Goal: Register for event/course

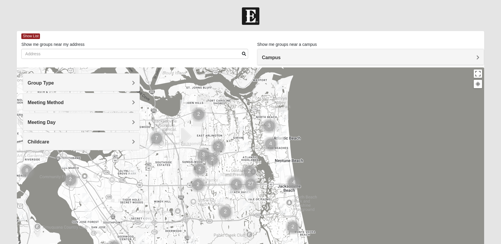
click at [97, 83] on h4 "Group Type" at bounding box center [81, 83] width 107 height 6
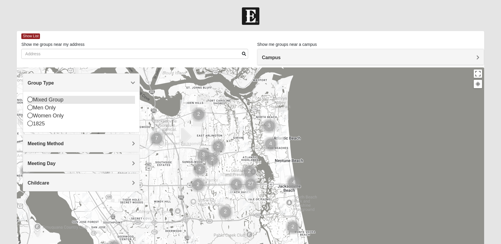
click at [30, 100] on icon at bounding box center [30, 99] width 5 height 5
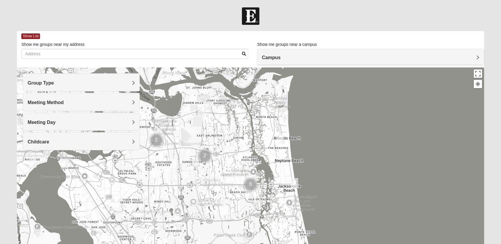
click at [30, 100] on span "Meeting Method" at bounding box center [46, 102] width 36 height 5
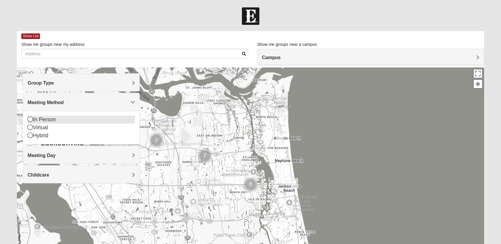
click at [31, 119] on icon at bounding box center [30, 119] width 5 height 5
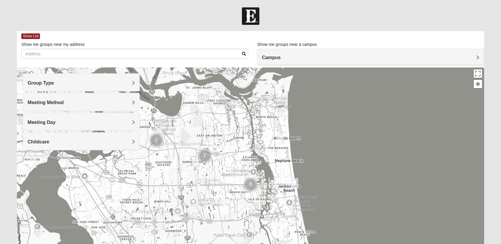
click at [31, 120] on span "Meeting Day" at bounding box center [42, 122] width 28 height 5
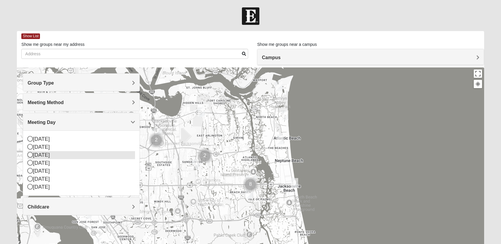
click at [30, 155] on icon at bounding box center [30, 154] width 5 height 5
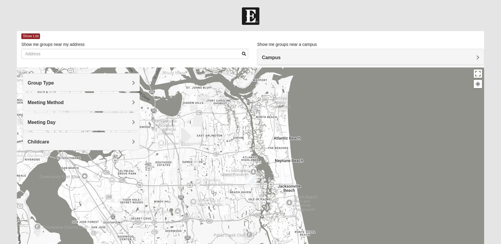
click at [50, 142] on h4 "Childcare" at bounding box center [81, 142] width 107 height 6
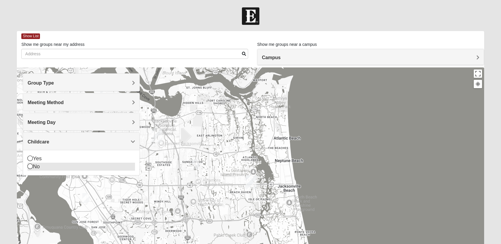
click at [36, 167] on div "No" at bounding box center [81, 167] width 107 height 8
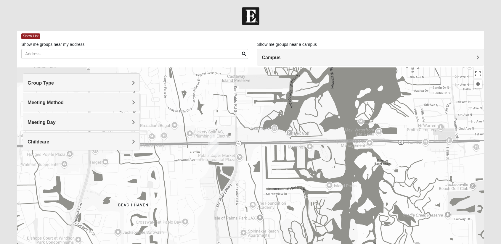
drag, startPoint x: 203, startPoint y: 168, endPoint x: 244, endPoint y: 165, distance: 40.9
click at [244, 165] on div at bounding box center [250, 185] width 467 height 237
click at [214, 147] on img "San Pablo" at bounding box center [213, 149] width 11 height 14
click at [213, 153] on img "San Pablo" at bounding box center [213, 149] width 11 height 14
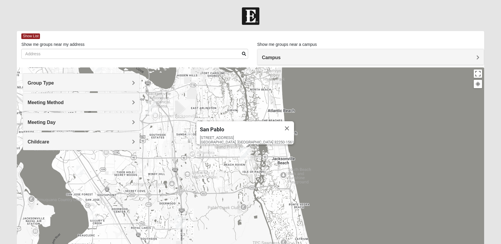
drag, startPoint x: 193, startPoint y: 175, endPoint x: 224, endPoint y: 181, distance: 31.9
click at [224, 181] on div "[GEOGRAPHIC_DATA] [STREET_ADDRESS]" at bounding box center [250, 185] width 467 height 237
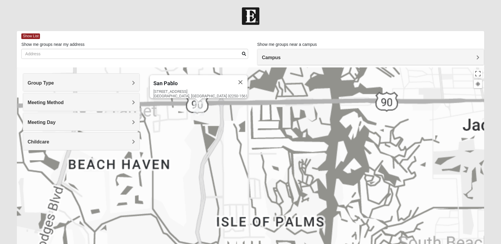
drag, startPoint x: 226, startPoint y: 115, endPoint x: 231, endPoint y: 168, distance: 52.3
click at [231, 170] on div "[GEOGRAPHIC_DATA] [STREET_ADDRESS]" at bounding box center [250, 185] width 467 height 237
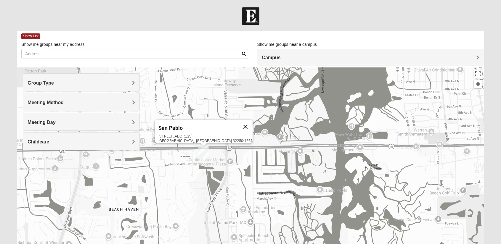
click at [238, 120] on button "Close" at bounding box center [245, 127] width 14 height 14
click at [204, 142] on img "On Campus Mixed Vito 32233" at bounding box center [204, 144] width 7 height 10
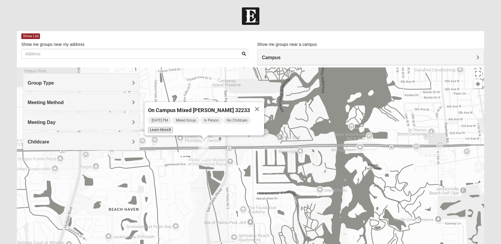
click at [171, 128] on icon at bounding box center [170, 130] width 2 height 4
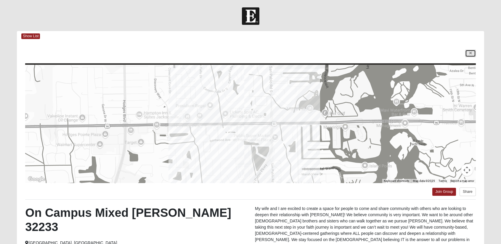
click at [473, 54] on link at bounding box center [470, 53] width 11 height 7
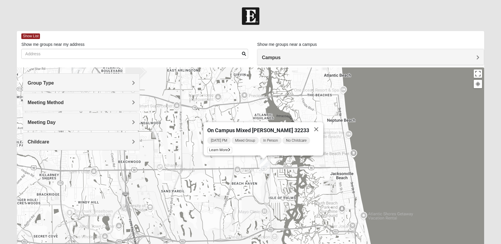
drag, startPoint x: 216, startPoint y: 181, endPoint x: 279, endPoint y: 183, distance: 63.4
click at [279, 183] on div "On Campus Mixed [PERSON_NAME] 32233 [DATE] PM Mixed Group In Person No Childcar…" at bounding box center [250, 185] width 467 height 237
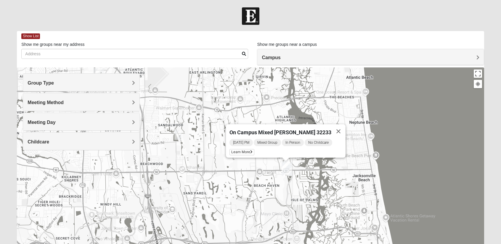
click at [79, 126] on div "Meeting Day" at bounding box center [81, 121] width 116 height 17
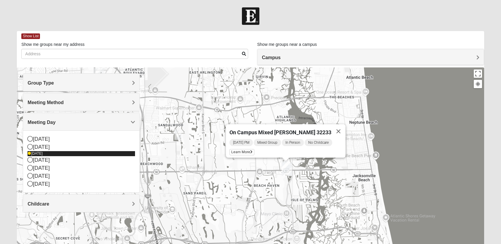
click at [46, 152] on div "[DATE]" at bounding box center [81, 153] width 107 height 5
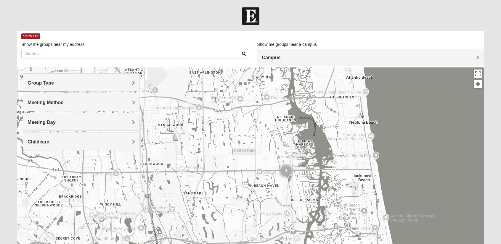
click at [43, 122] on span "Meeting Day" at bounding box center [42, 122] width 28 height 5
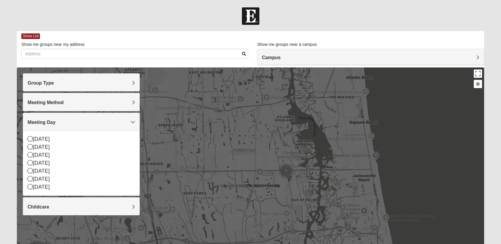
click at [308, 186] on div at bounding box center [250, 185] width 467 height 237
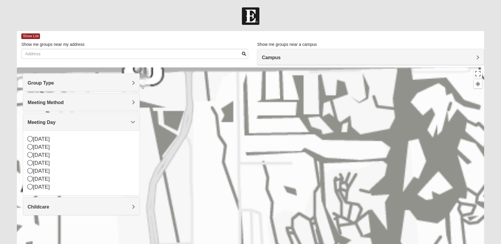
drag, startPoint x: 284, startPoint y: 170, endPoint x: 342, endPoint y: 104, distance: 87.9
click at [345, 104] on div at bounding box center [250, 185] width 467 height 237
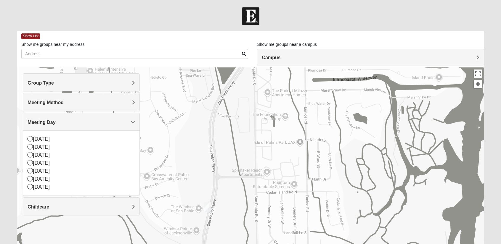
click at [206, 208] on img "Mixed Irish 32224" at bounding box center [207, 207] width 7 height 10
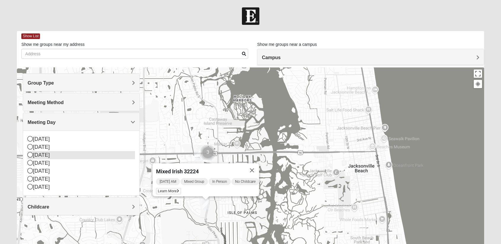
click at [50, 152] on div "[DATE]" at bounding box center [81, 155] width 107 height 8
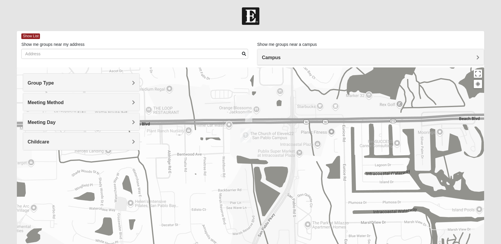
click at [250, 116] on img "On Campus Mixed Vito 32233" at bounding box center [248, 117] width 7 height 10
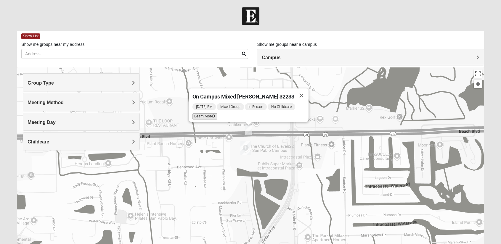
click at [210, 113] on span "Learn More" at bounding box center [204, 116] width 25 height 6
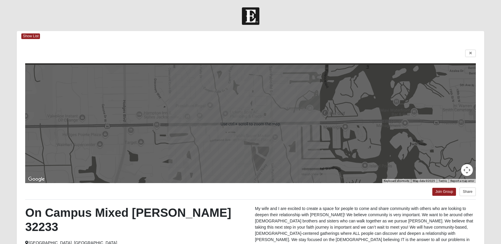
scroll to position [76, 0]
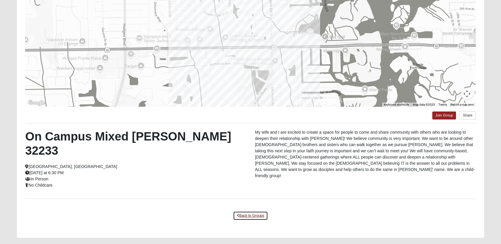
click at [253, 211] on link "Back to Groups" at bounding box center [250, 215] width 35 height 9
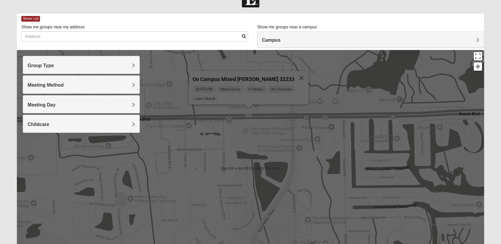
scroll to position [17, 0]
click at [85, 107] on h4 "Meeting Day" at bounding box center [81, 105] width 107 height 6
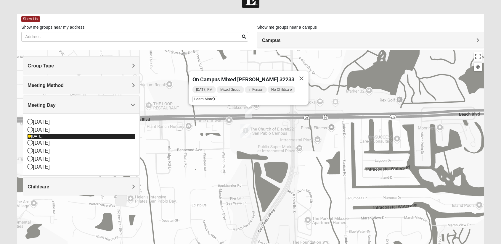
click at [31, 136] on icon at bounding box center [30, 137] width 4 height 4
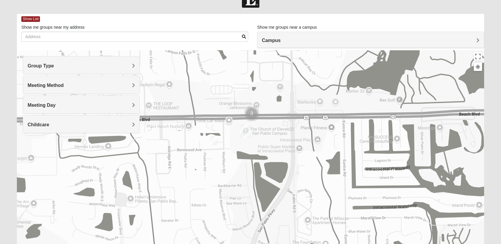
click at [107, 101] on div "Meeting Day" at bounding box center [81, 104] width 116 height 17
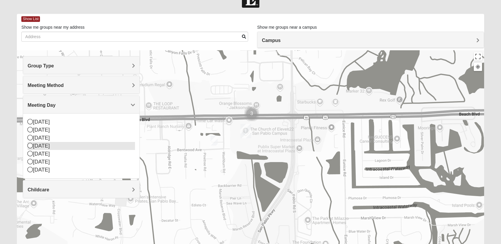
click at [38, 144] on div "[DATE]" at bounding box center [81, 146] width 107 height 8
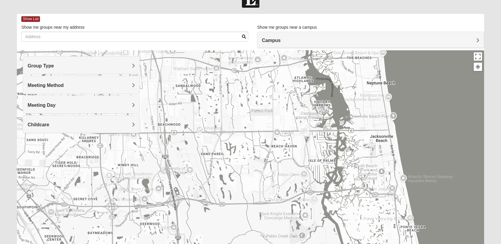
click at [64, 109] on div "Meeting Day" at bounding box center [81, 104] width 116 height 17
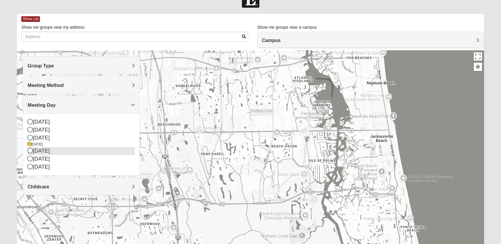
click at [33, 152] on div "[DATE]" at bounding box center [81, 151] width 107 height 8
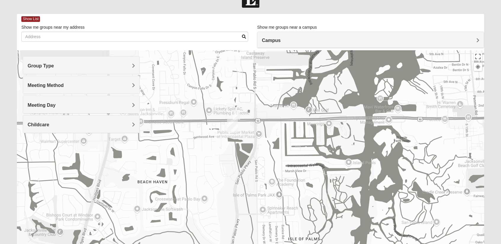
click at [238, 115] on img "On Campus Mixed Salas 32250" at bounding box center [236, 115] width 7 height 10
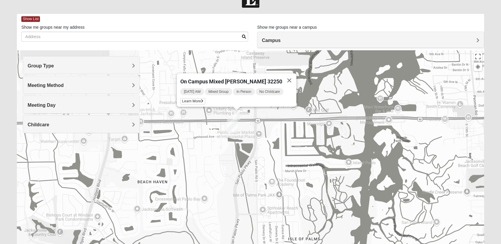
click at [59, 105] on h4 "Meeting Day" at bounding box center [81, 105] width 107 height 6
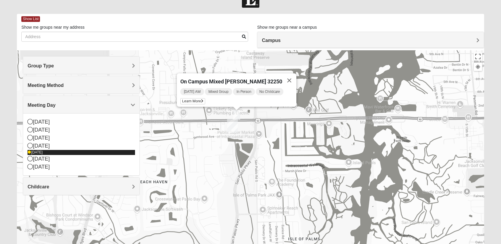
click at [35, 150] on div "[DATE]" at bounding box center [81, 152] width 107 height 5
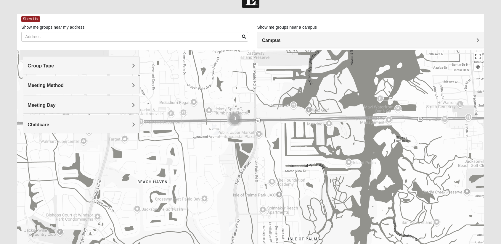
click at [47, 103] on span "Meeting Day" at bounding box center [42, 105] width 28 height 5
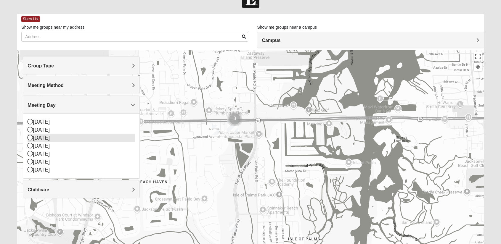
click at [43, 135] on div "[DATE]" at bounding box center [81, 138] width 107 height 8
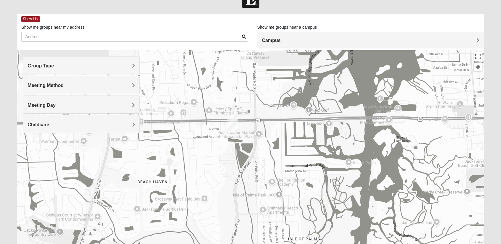
click at [48, 108] on div "Meeting Day" at bounding box center [81, 104] width 116 height 17
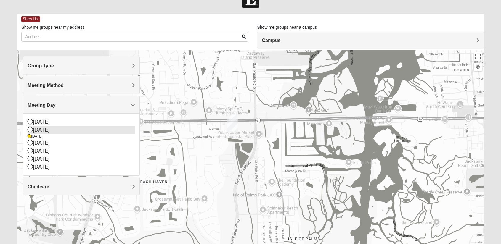
click at [46, 129] on div "[DATE]" at bounding box center [81, 130] width 107 height 8
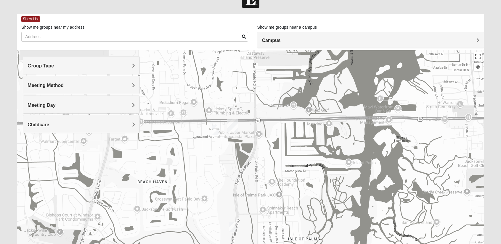
click at [215, 131] on img "Mixed Ollier 32250" at bounding box center [215, 130] width 7 height 10
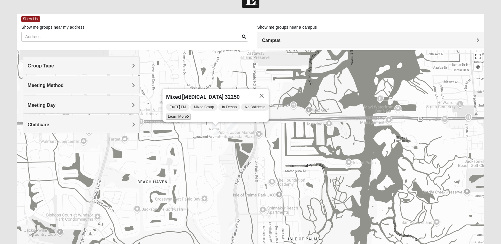
click at [179, 115] on span "Learn More" at bounding box center [178, 117] width 25 height 6
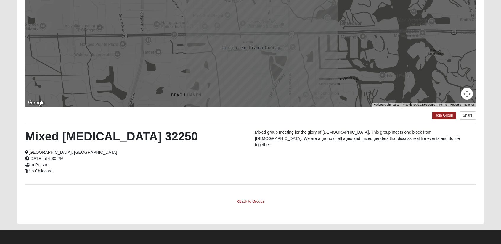
scroll to position [0, 0]
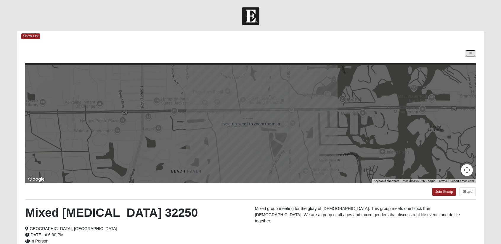
click at [471, 53] on icon at bounding box center [470, 54] width 2 height 4
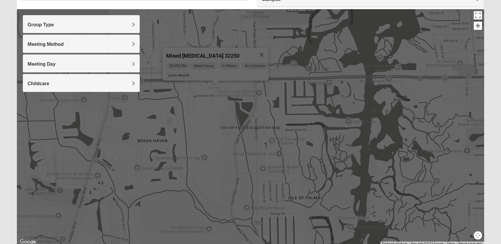
scroll to position [59, 0]
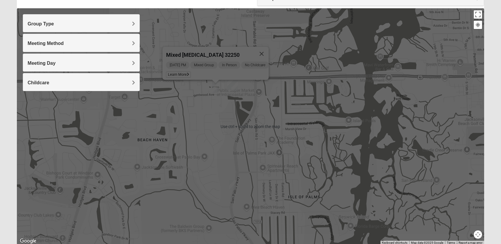
click at [232, 186] on img "Mixed Irish 32224" at bounding box center [232, 185] width 7 height 10
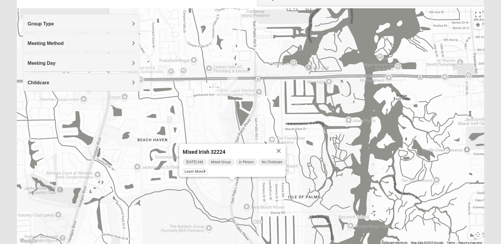
click at [216, 86] on img "Mixed Ollier 32250" at bounding box center [215, 88] width 7 height 10
